Goal: Task Accomplishment & Management: Manage account settings

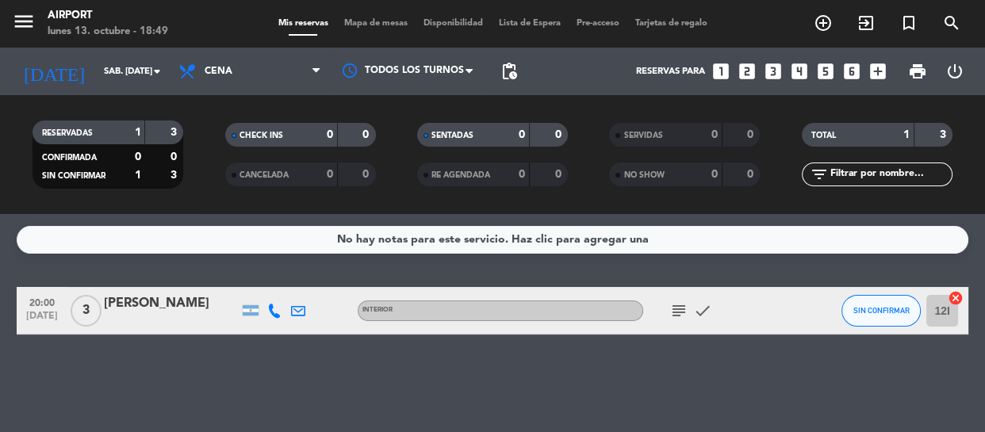
click at [673, 306] on icon "subject" at bounding box center [678, 310] width 19 height 19
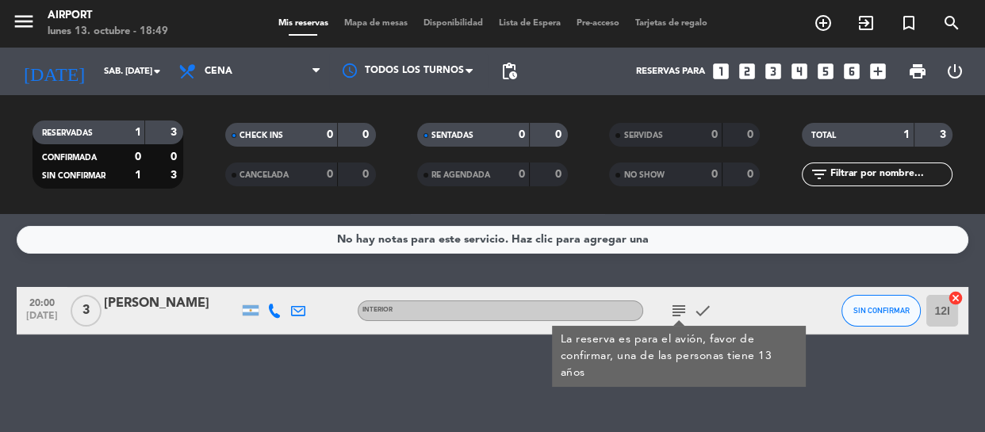
click at [193, 301] on div "[PERSON_NAME]" at bounding box center [171, 303] width 135 height 21
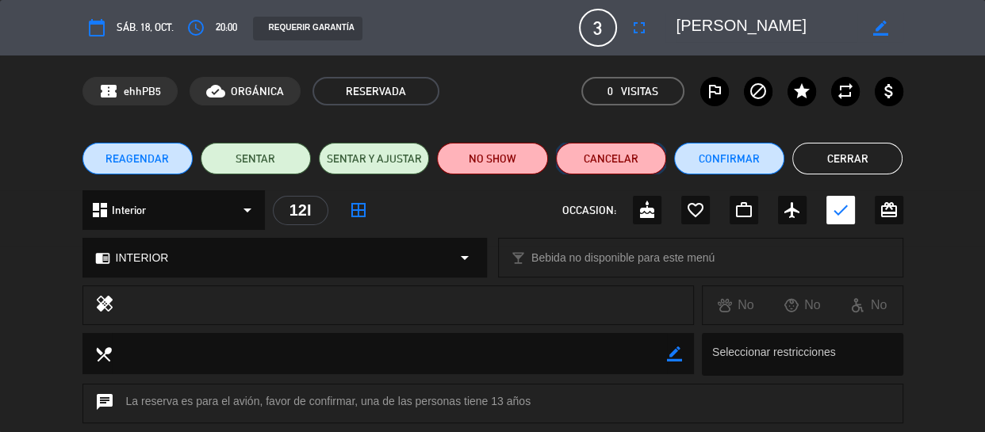
click at [615, 164] on button "Cancelar" at bounding box center [611, 159] width 110 height 32
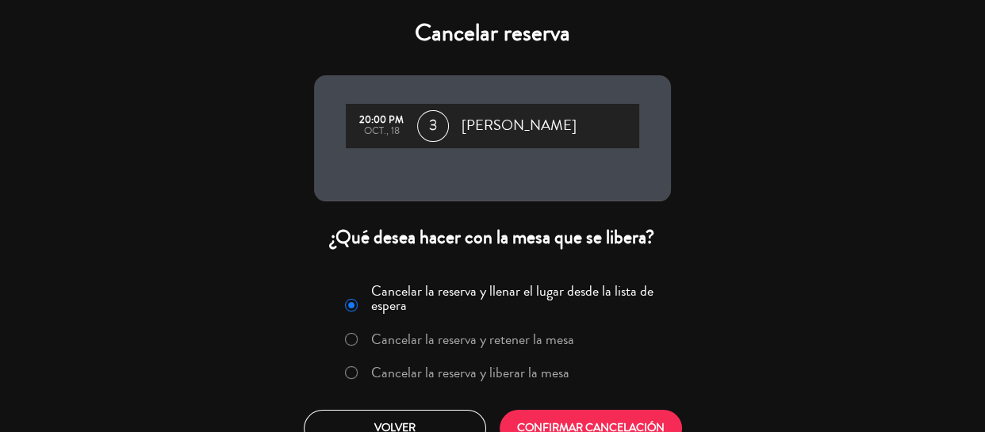
click at [508, 372] on label "Cancelar la reserva y liberar la mesa" at bounding box center [470, 373] width 198 height 14
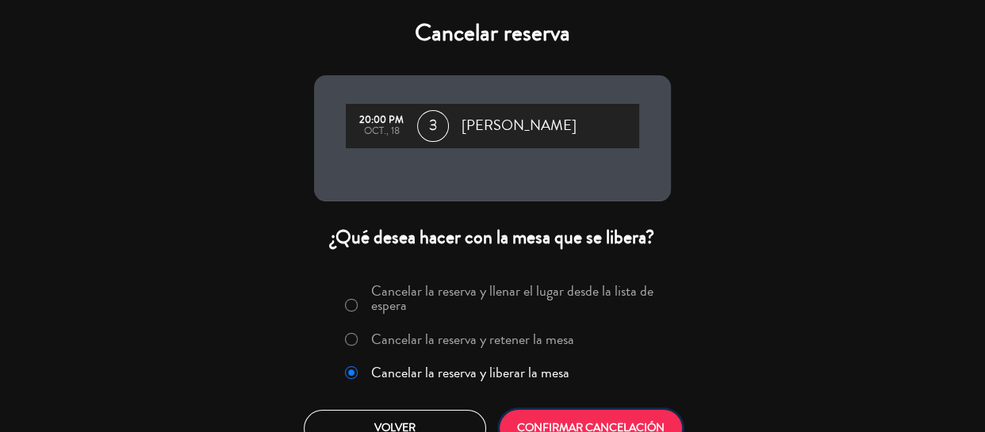
click at [537, 420] on button "CONFIRMAR CANCELACIÓN" at bounding box center [591, 428] width 182 height 37
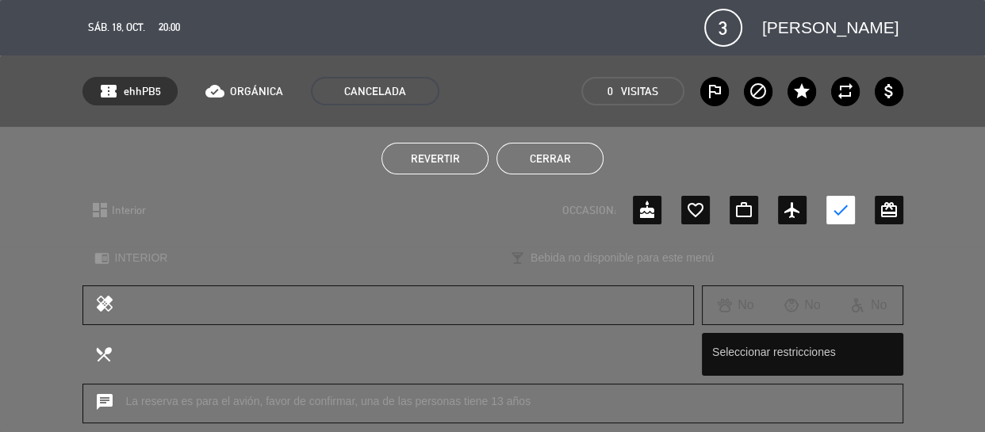
click at [519, 152] on button "Cerrar" at bounding box center [550, 159] width 107 height 32
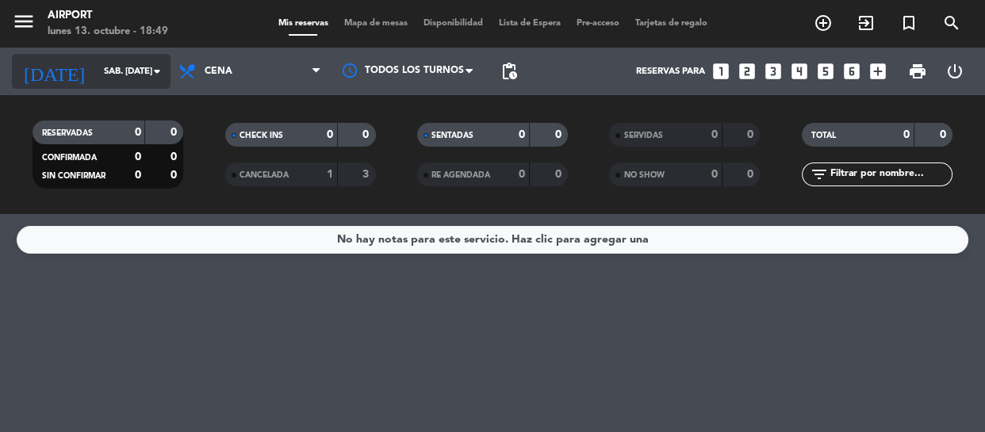
click at [116, 54] on div "[DATE] sáb. [DATE] arrow_drop_down" at bounding box center [91, 71] width 159 height 35
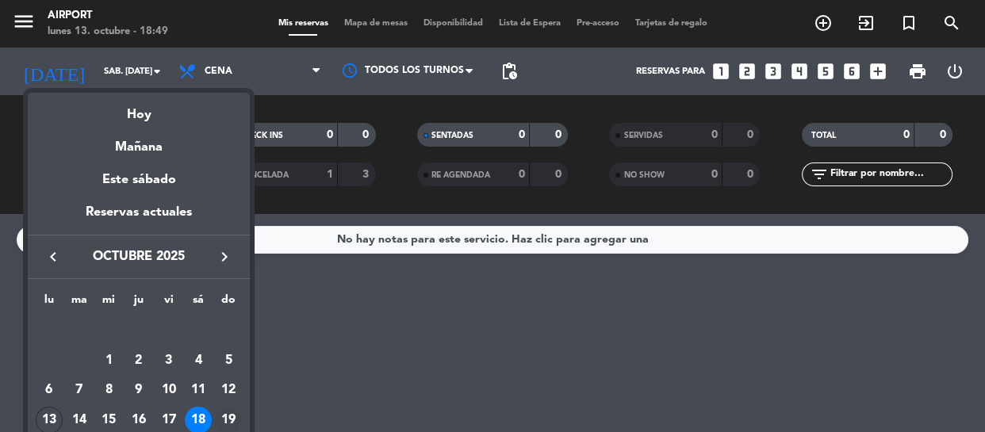
click at [235, 419] on div "19" at bounding box center [228, 420] width 27 height 27
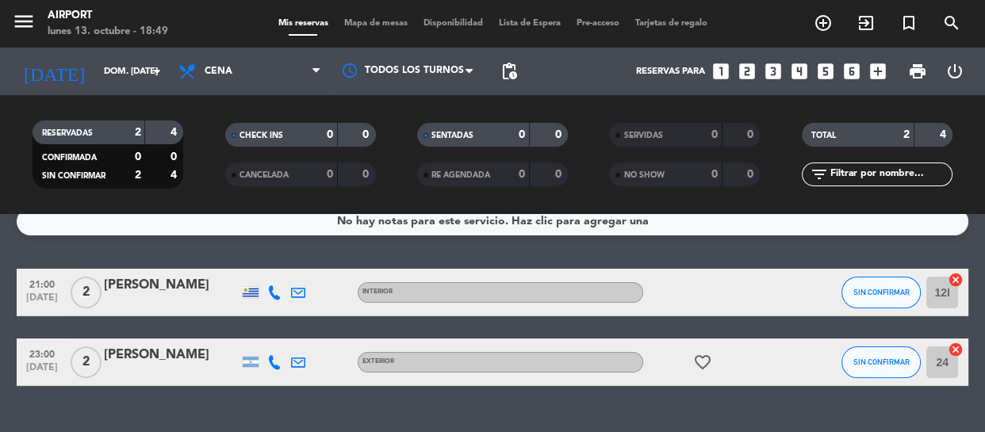
scroll to position [19, 0]
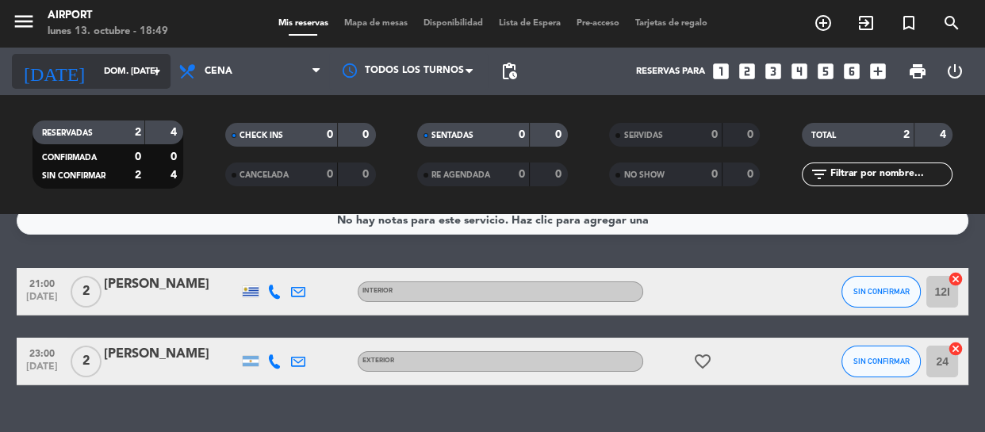
click at [100, 65] on input "dom. [DATE]" at bounding box center [157, 72] width 122 height 26
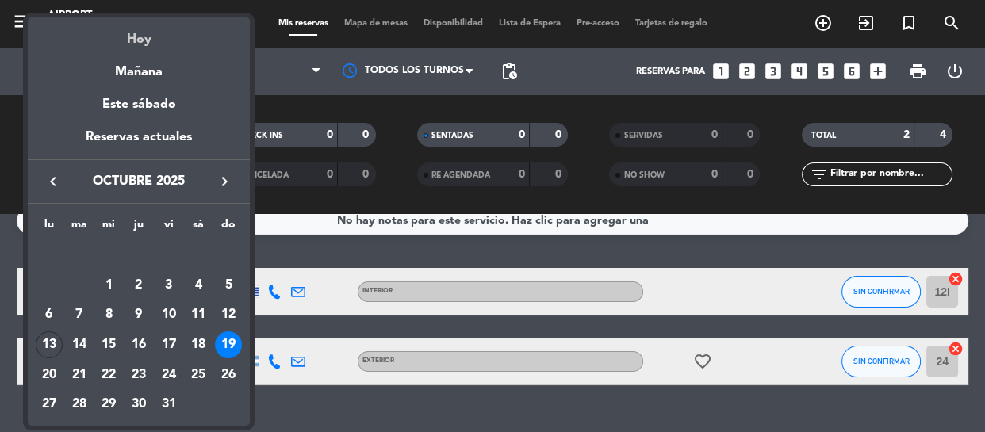
click at [124, 45] on div "Hoy" at bounding box center [139, 33] width 222 height 33
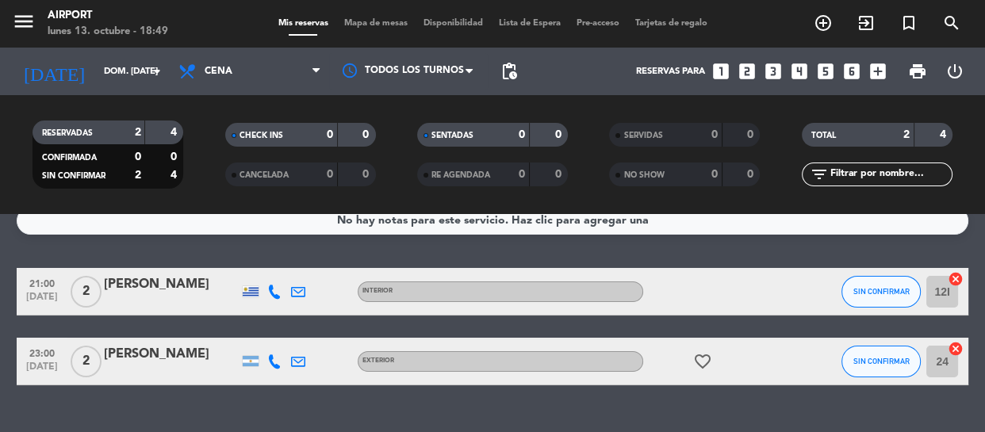
type input "lun. [DATE]"
